Goal: Task Accomplishment & Management: Manage account settings

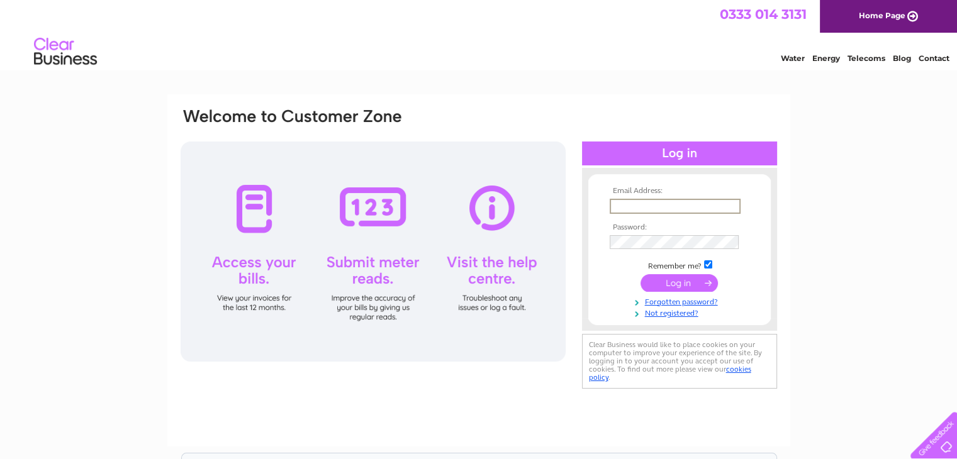
paste input "finance@cyberfraudcentre.com"
type input "finance@cyberfraudcentre.com"
click at [672, 281] on input "submit" at bounding box center [678, 283] width 77 height 18
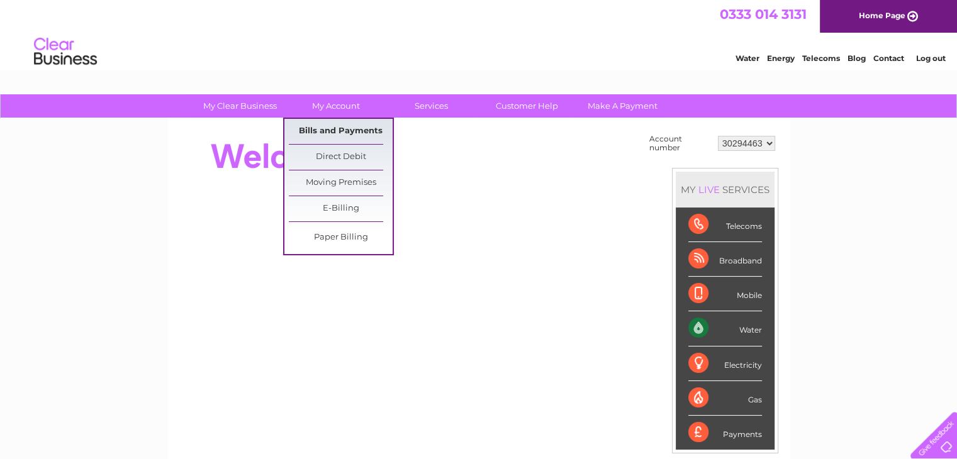
click at [342, 133] on link "Bills and Payments" at bounding box center [341, 131] width 104 height 25
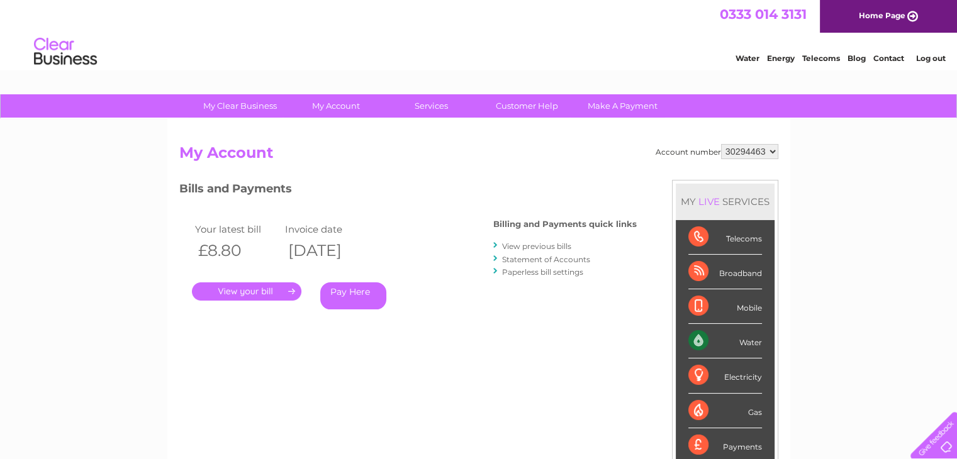
click at [265, 294] on link "." at bounding box center [246, 291] width 109 height 18
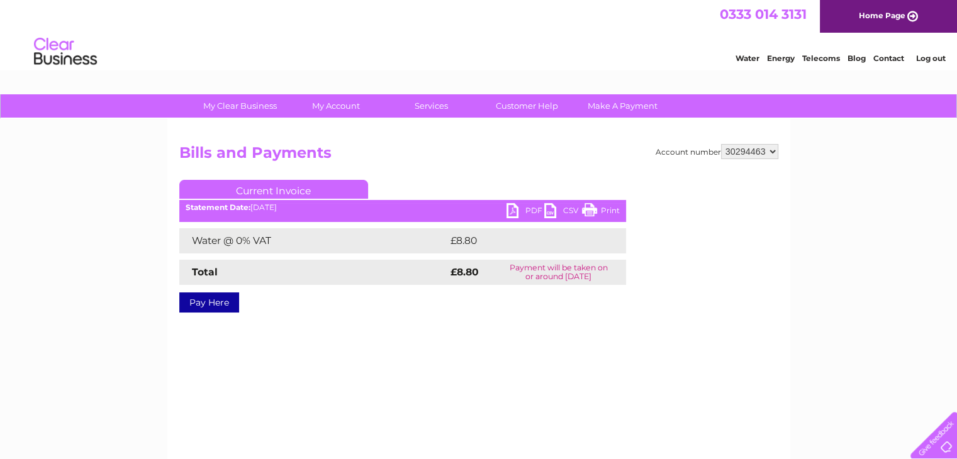
click at [533, 208] on link "PDF" at bounding box center [525, 212] width 38 height 18
click at [935, 56] on link "Log out" at bounding box center [930, 57] width 30 height 9
